Goal: Task Accomplishment & Management: Manage account settings

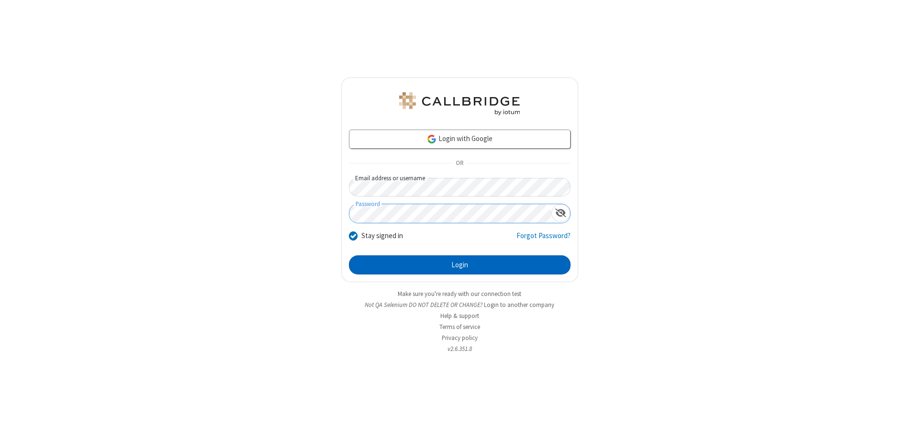
click at [459, 265] on button "Login" at bounding box center [460, 264] width 222 height 19
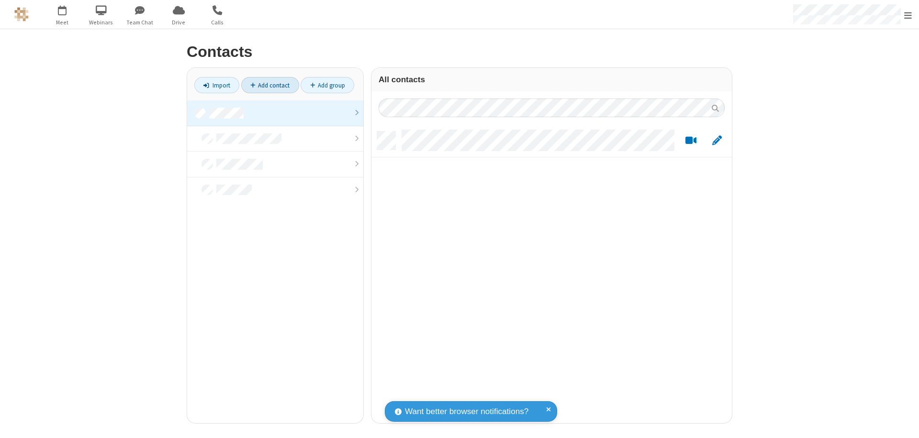
click at [275, 113] on link at bounding box center [275, 113] width 176 height 26
click at [270, 85] on link "Add contact" at bounding box center [270, 85] width 58 height 16
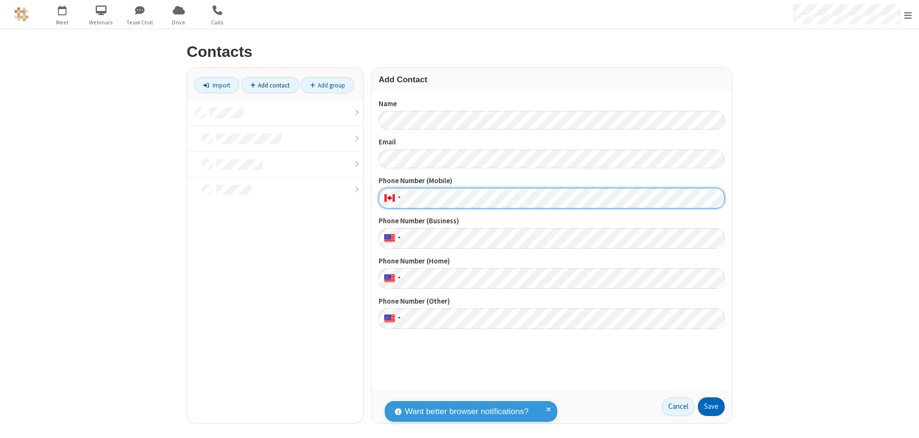
click at [711, 407] on button "Save" at bounding box center [711, 407] width 27 height 19
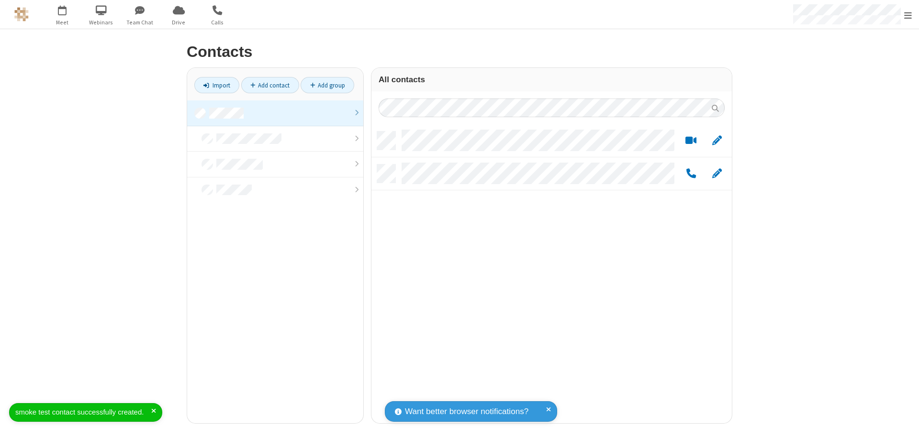
scroll to position [292, 353]
